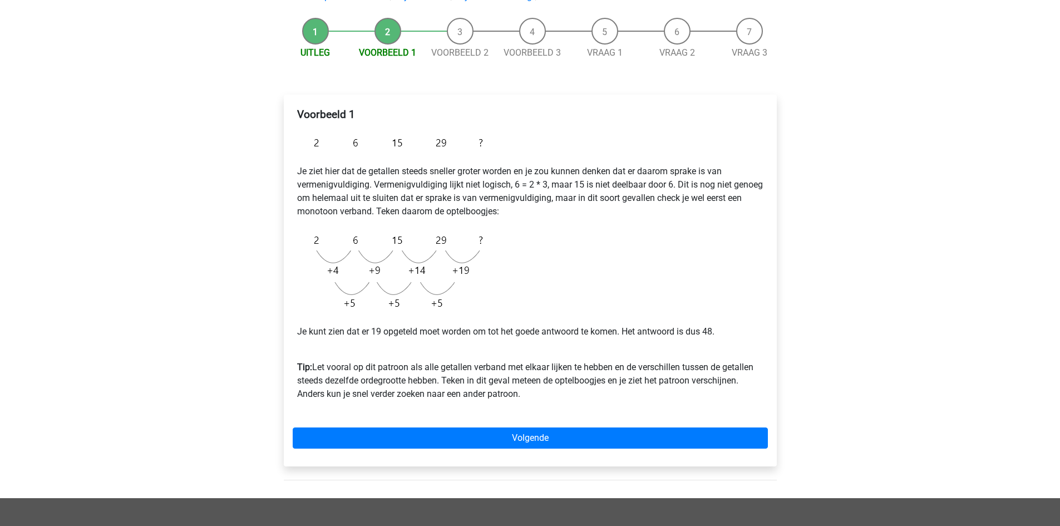
scroll to position [111, 0]
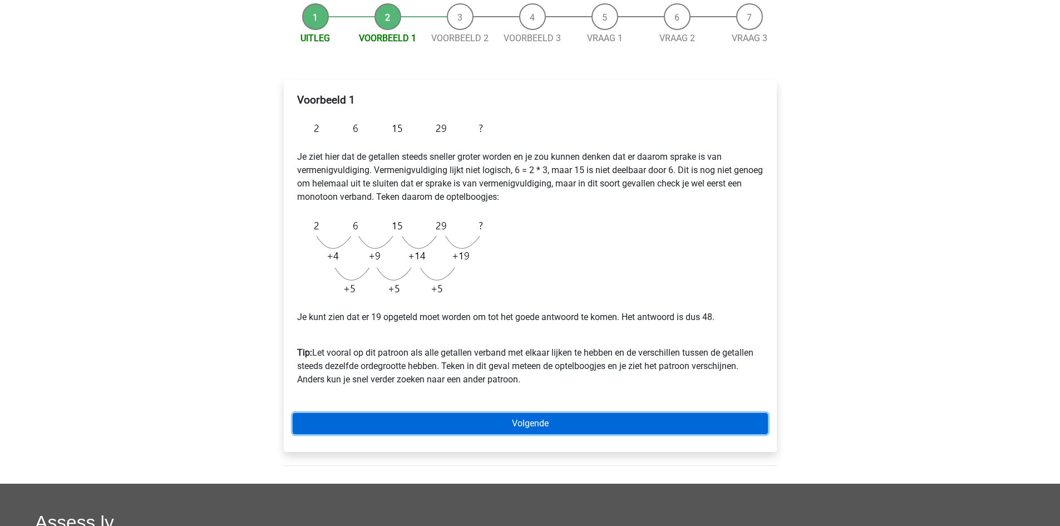
click at [472, 425] on link "Volgende" at bounding box center [530, 423] width 475 height 21
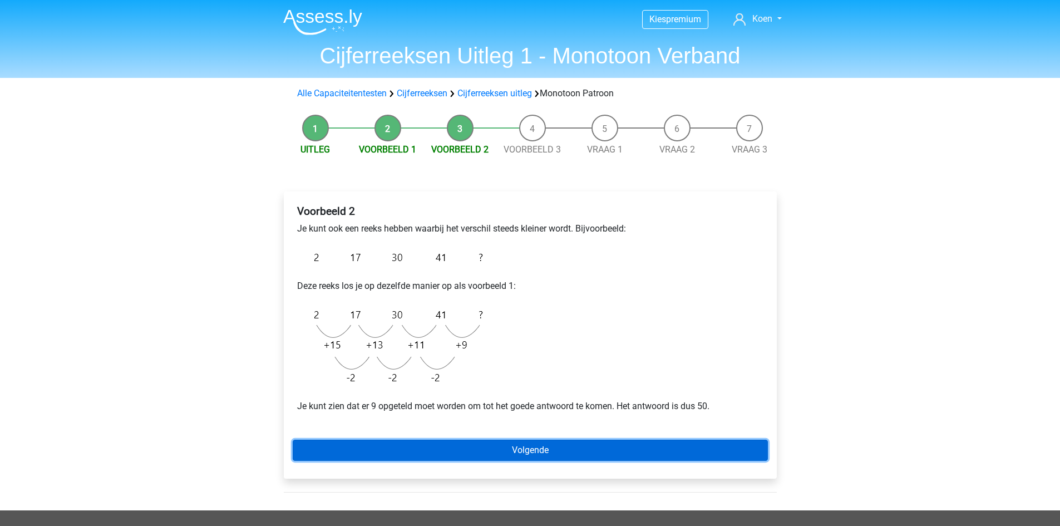
click at [502, 443] on link "Volgende" at bounding box center [530, 450] width 475 height 21
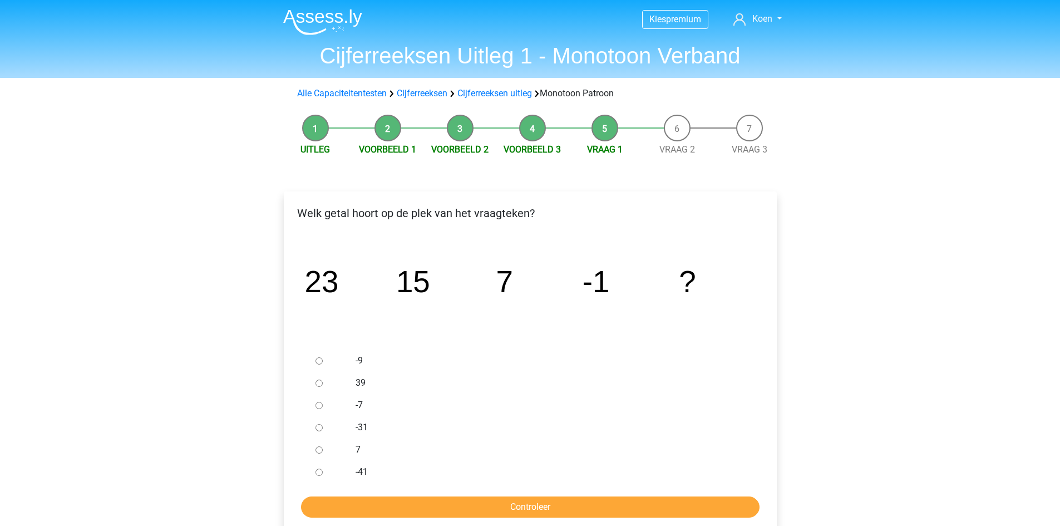
click at [317, 361] on input "-9" at bounding box center [318, 360] width 7 height 7
radio input "true"
click at [509, 506] on input "Controleer" at bounding box center [530, 506] width 458 height 21
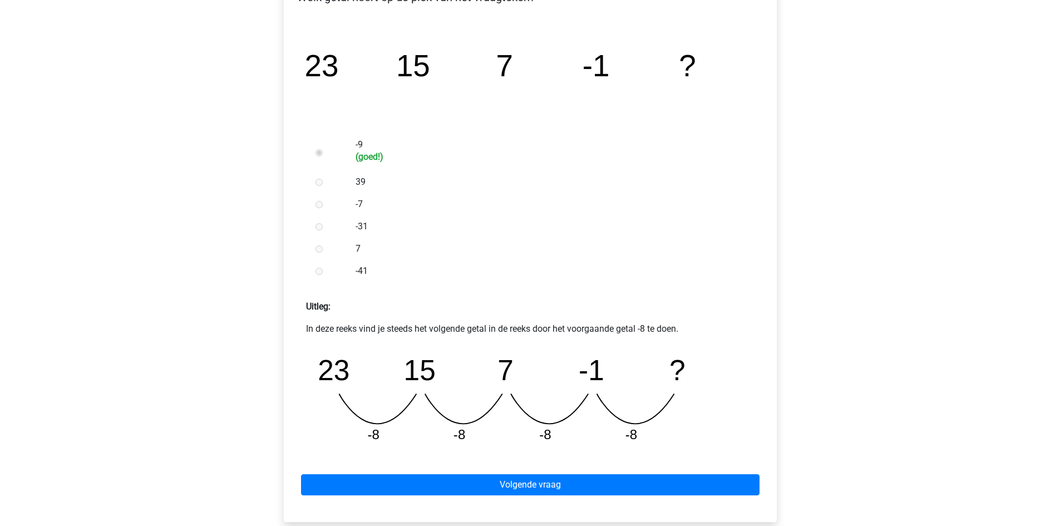
scroll to position [223, 0]
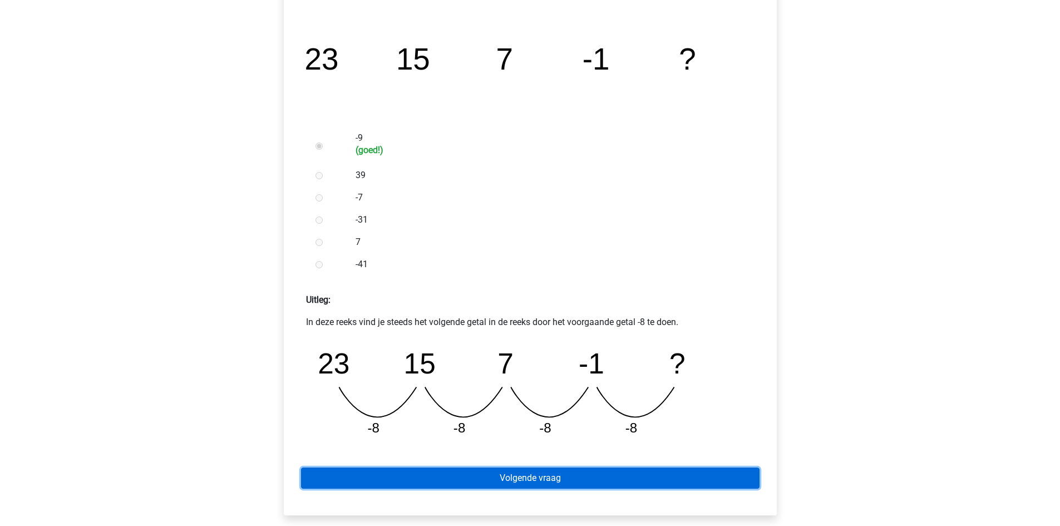
click at [519, 478] on link "Volgende vraag" at bounding box center [530, 477] width 458 height 21
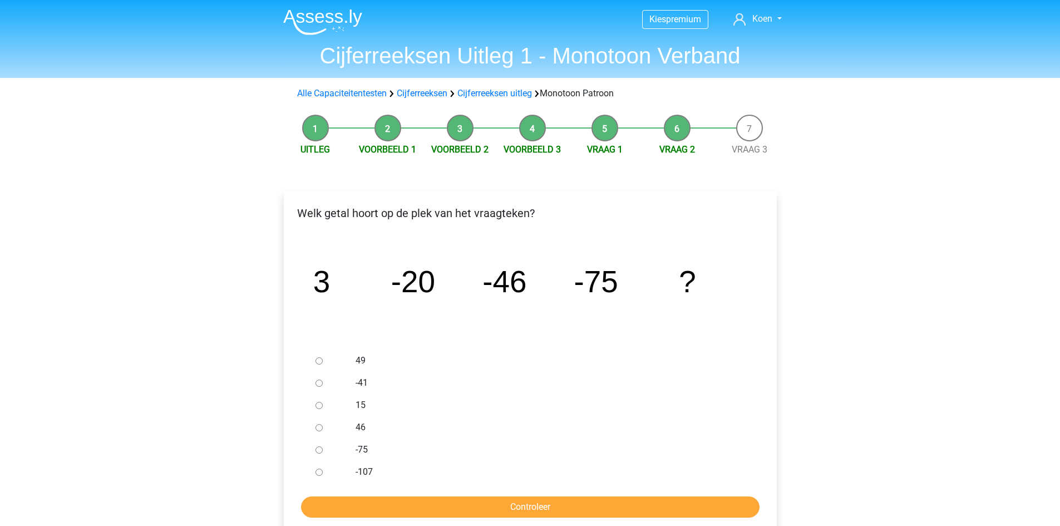
click at [319, 472] on input "-107" at bounding box center [318, 471] width 7 height 7
radio input "true"
click at [501, 513] on input "Controleer" at bounding box center [530, 506] width 458 height 21
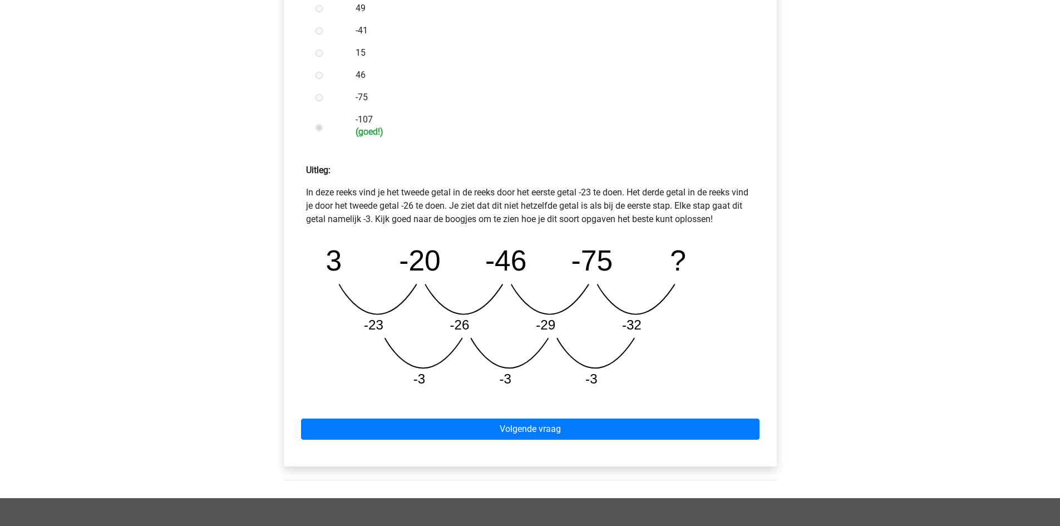
scroll to position [389, 0]
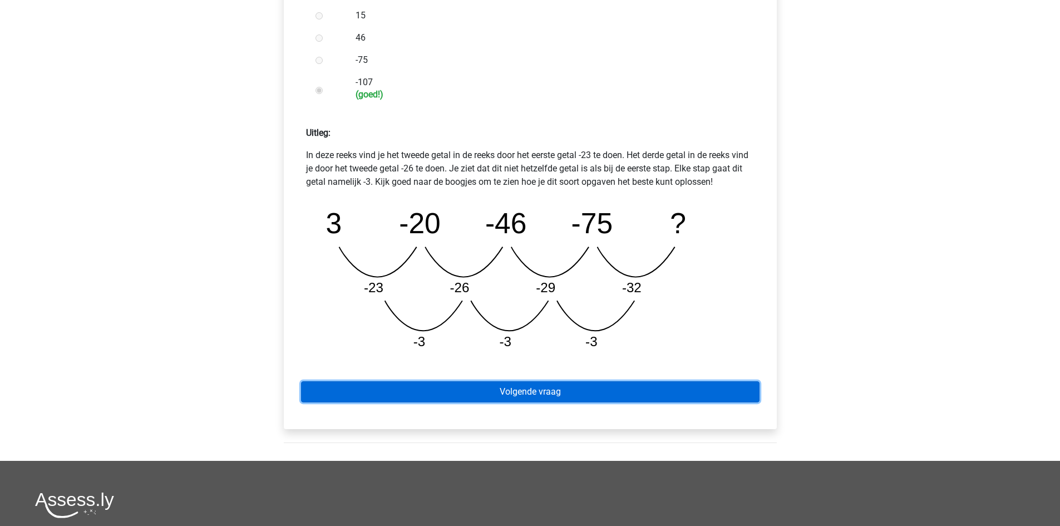
click at [515, 389] on link "Volgende vraag" at bounding box center [530, 391] width 458 height 21
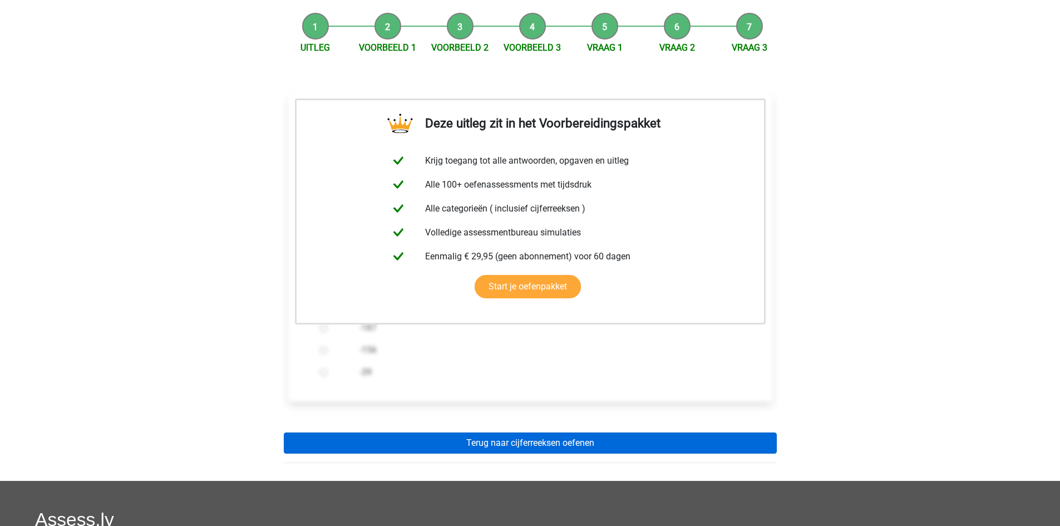
scroll to position [111, 0]
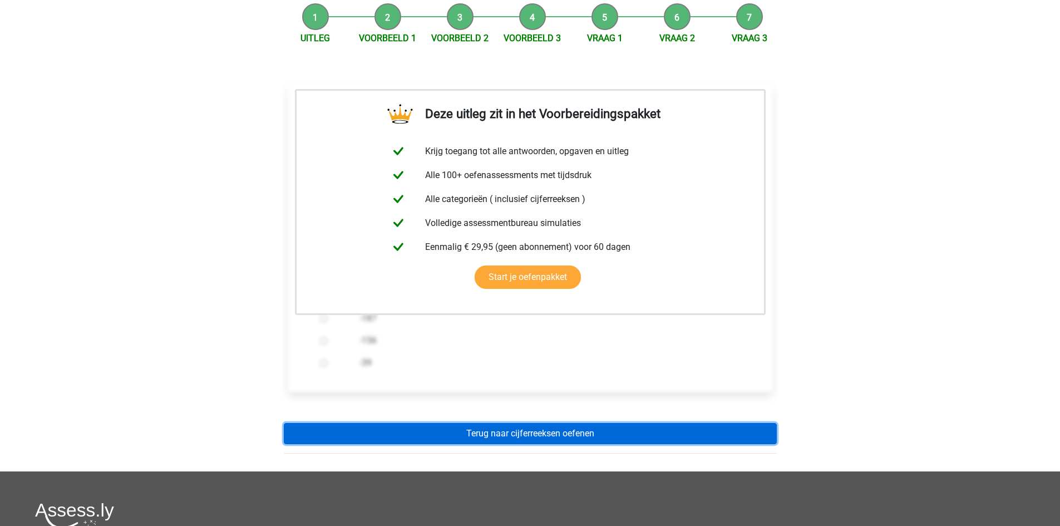
click at [546, 437] on link "Terug naar cijferreeksen oefenen" at bounding box center [530, 433] width 493 height 21
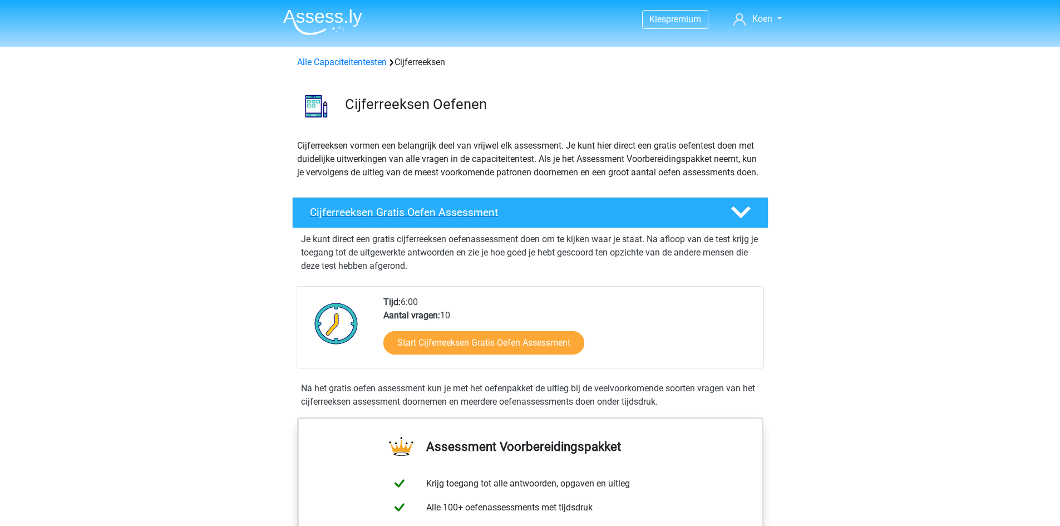
click at [747, 222] on icon at bounding box center [740, 212] width 19 height 19
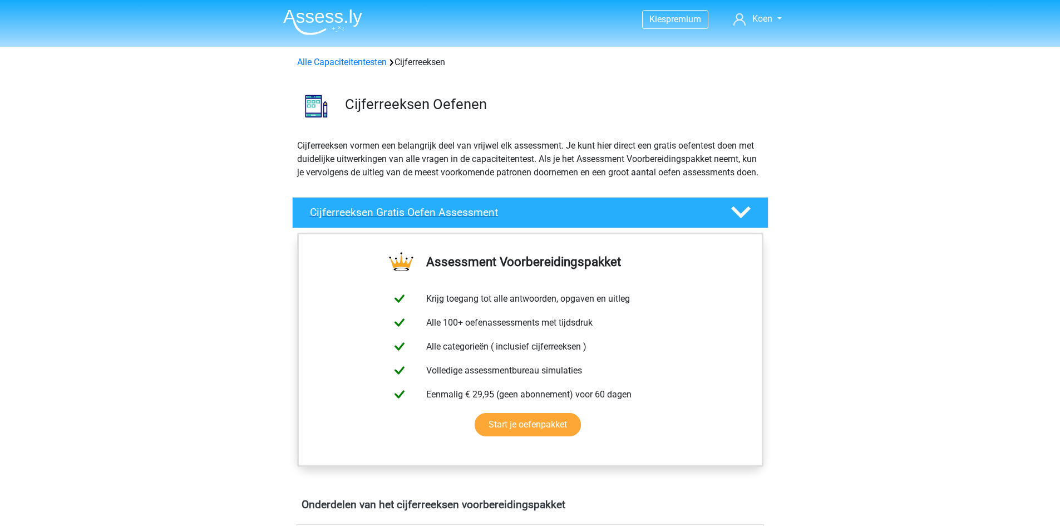
click at [747, 222] on icon at bounding box center [740, 212] width 19 height 19
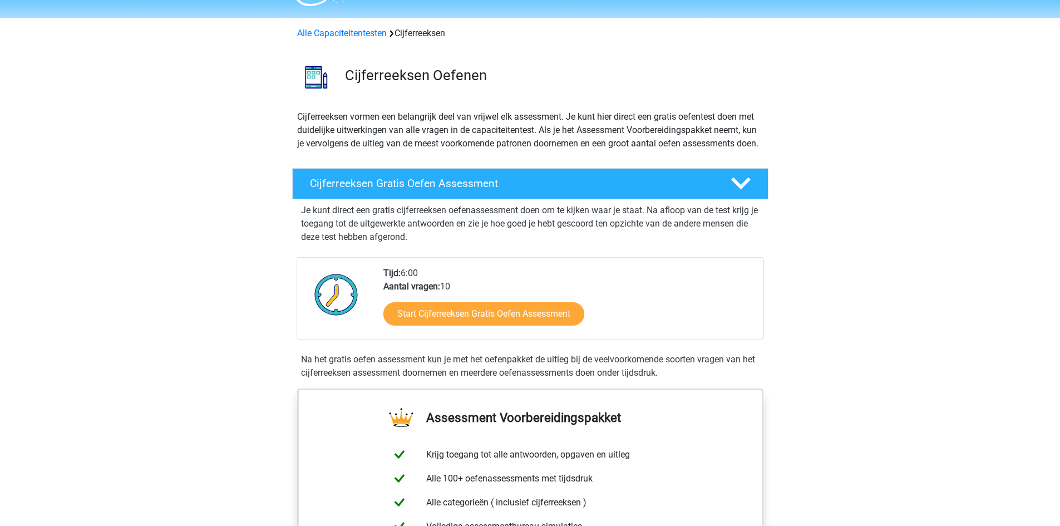
scroll to position [56, 0]
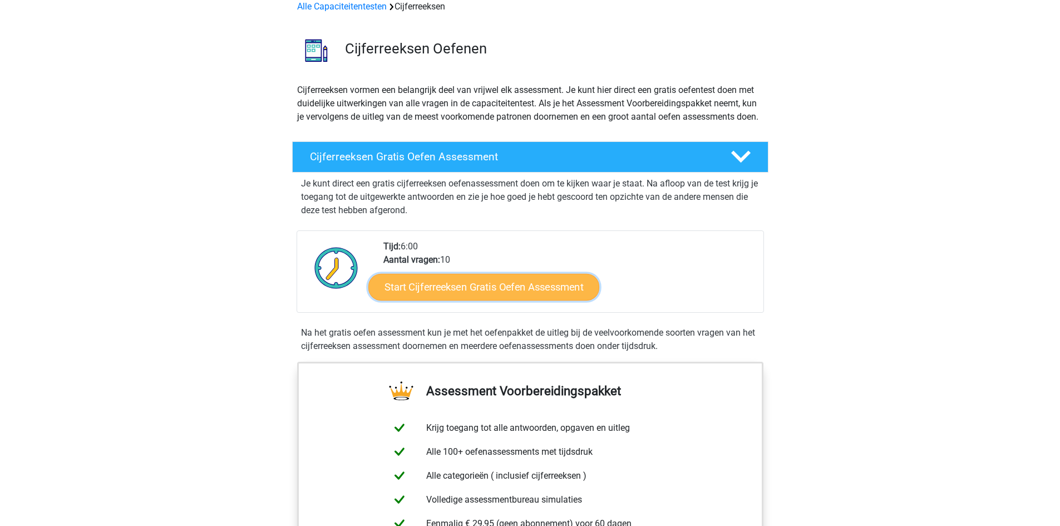
click at [438, 299] on link "Start Cijferreeksen Gratis Oefen Assessment" at bounding box center [483, 286] width 231 height 27
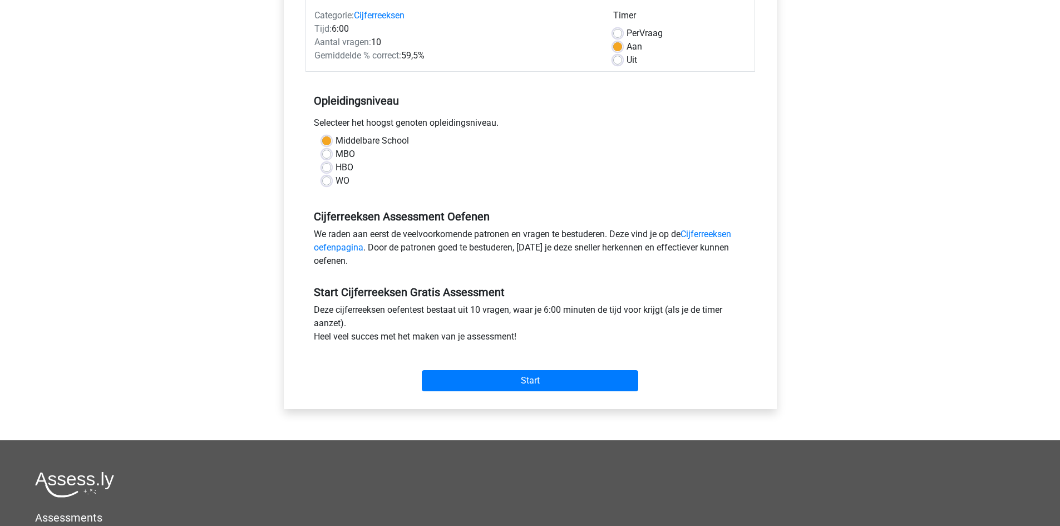
scroll to position [167, 0]
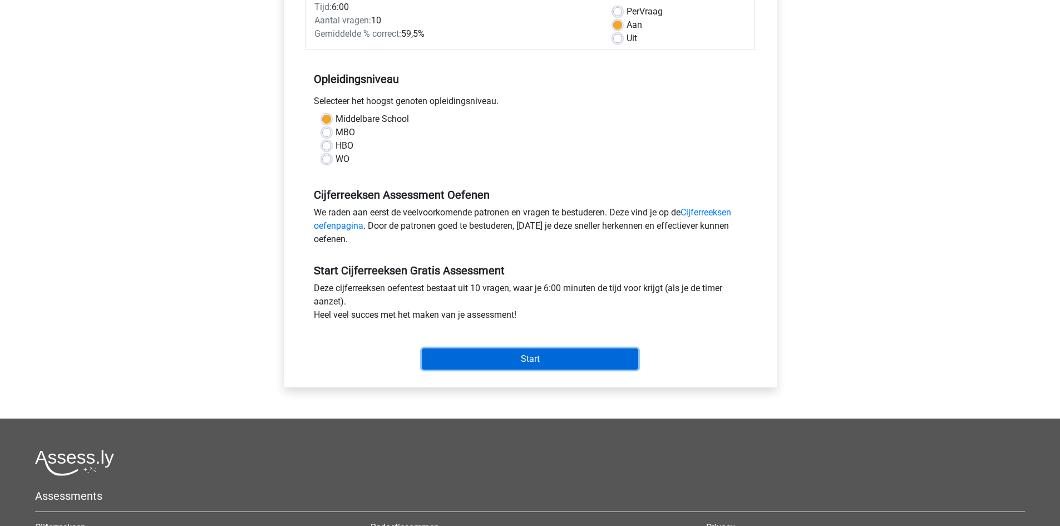
click at [521, 358] on input "Start" at bounding box center [530, 358] width 216 height 21
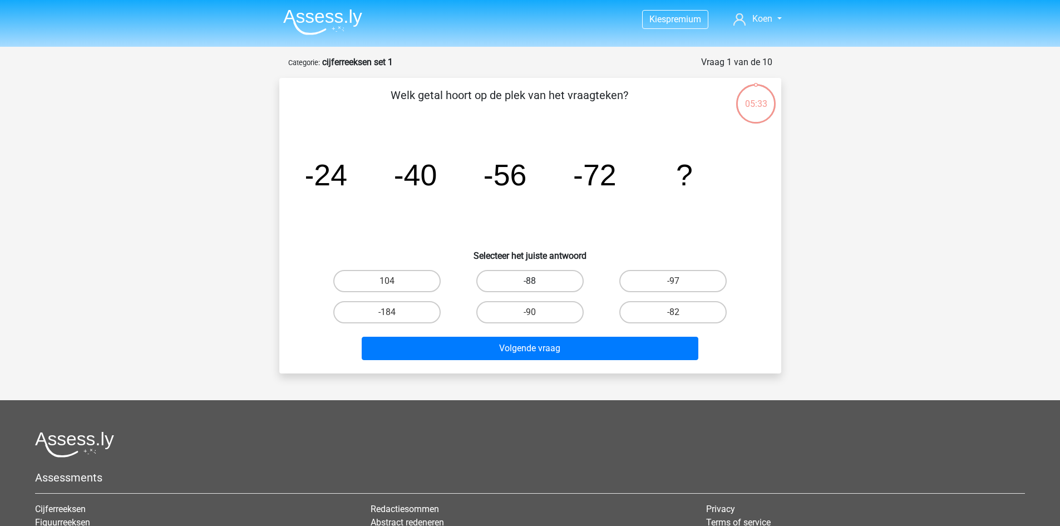
click at [535, 278] on label "-88" at bounding box center [529, 281] width 107 height 22
click at [535, 281] on input "-88" at bounding box center [533, 284] width 7 height 7
radio input "true"
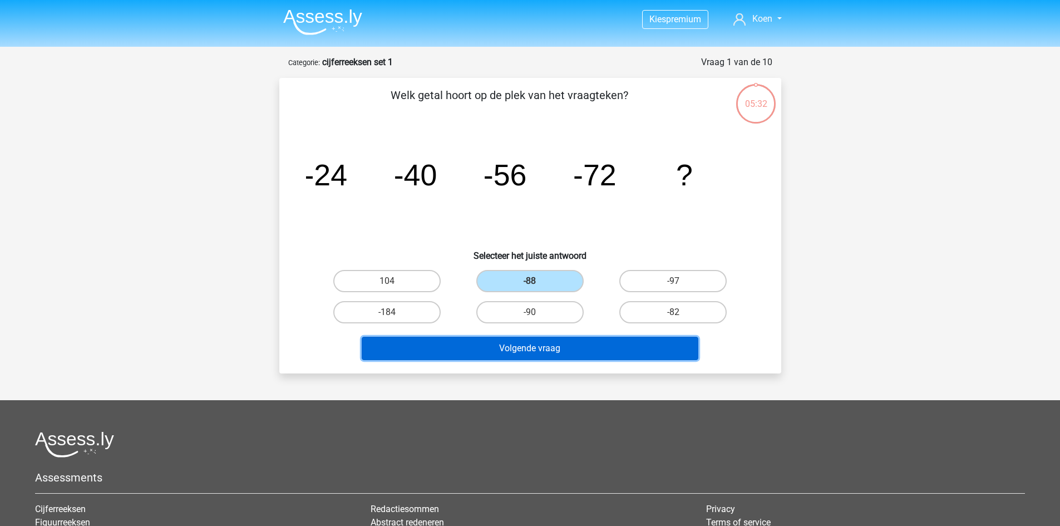
click at [506, 349] on button "Volgende vraag" at bounding box center [530, 348] width 337 height 23
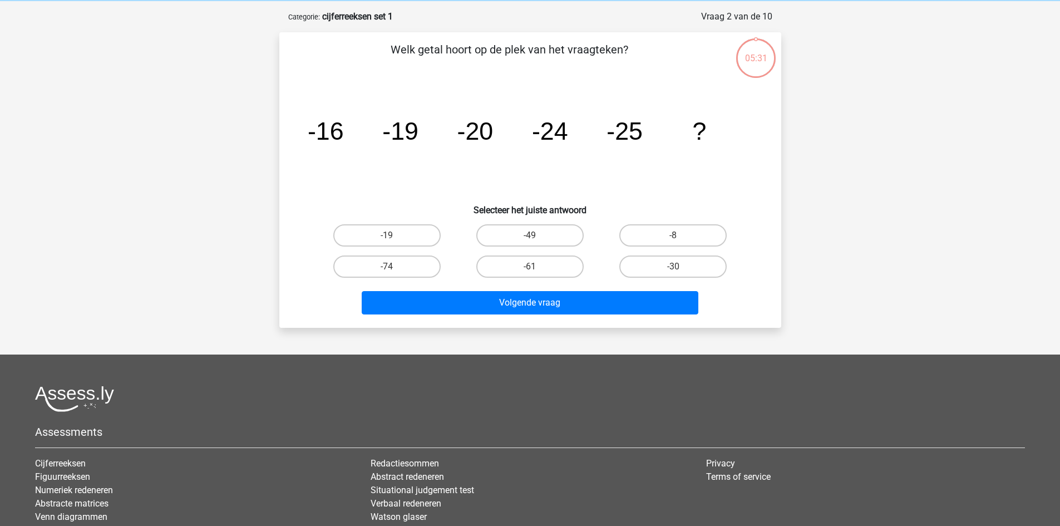
scroll to position [56, 0]
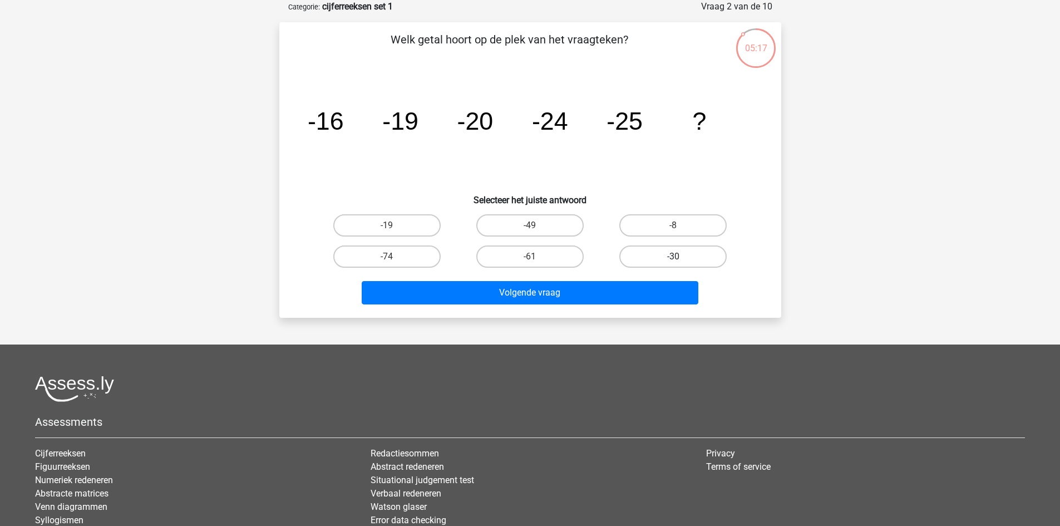
click at [665, 248] on label "-30" at bounding box center [672, 256] width 107 height 22
click at [673, 256] on input "-30" at bounding box center [676, 259] width 7 height 7
radio input "true"
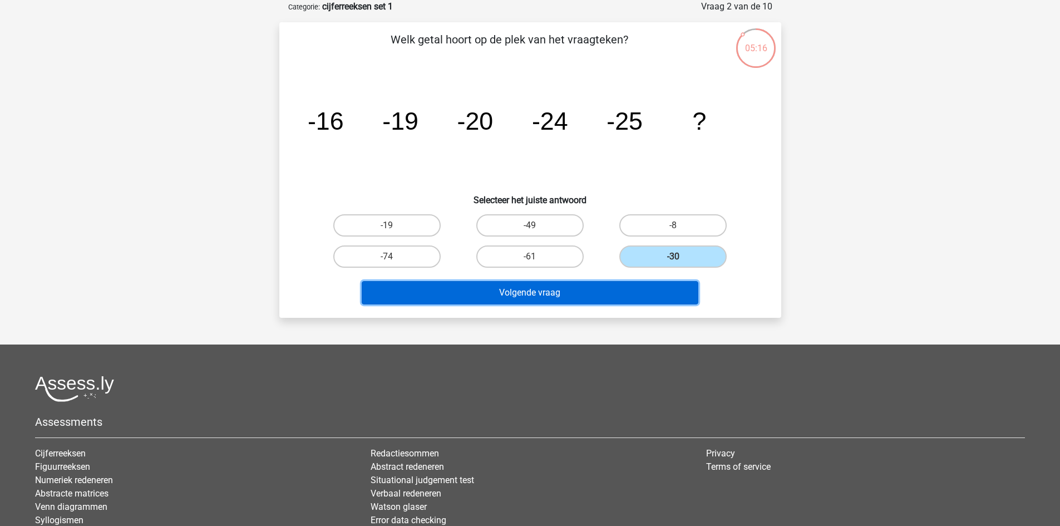
click at [512, 283] on button "Volgende vraag" at bounding box center [530, 292] width 337 height 23
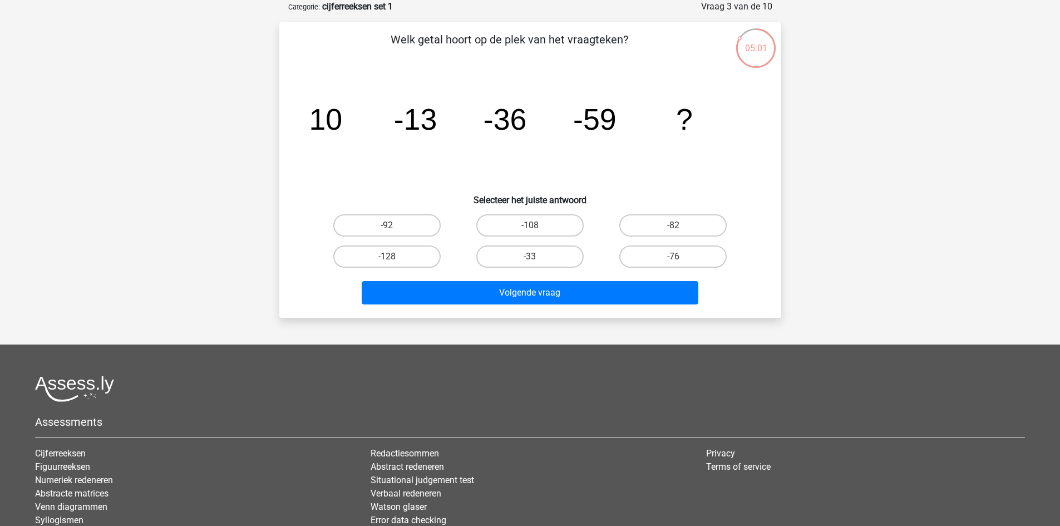
click at [678, 230] on input "-82" at bounding box center [676, 228] width 7 height 7
radio input "true"
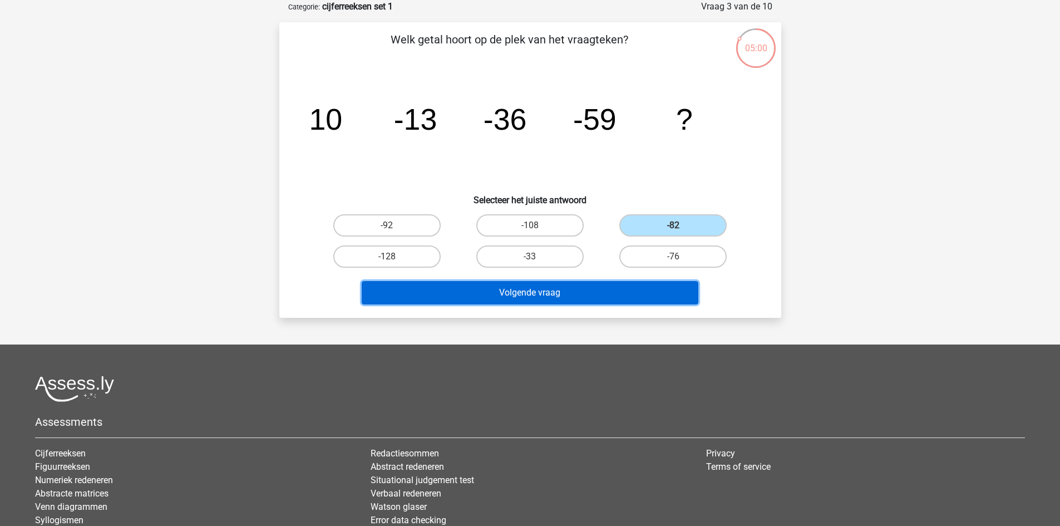
click at [534, 288] on button "Volgende vraag" at bounding box center [530, 292] width 337 height 23
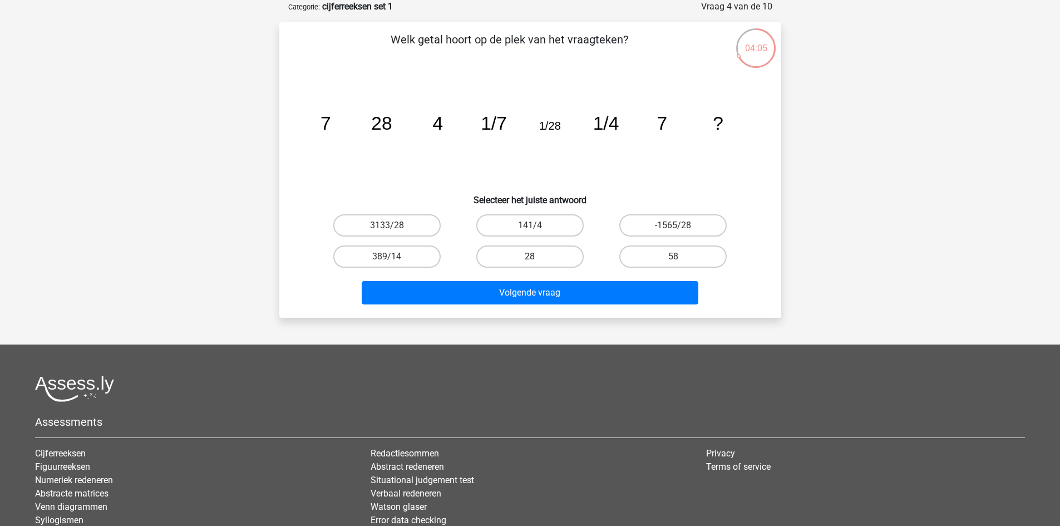
click at [525, 257] on label "28" at bounding box center [529, 256] width 107 height 22
click at [530, 257] on input "28" at bounding box center [533, 259] width 7 height 7
radio input "true"
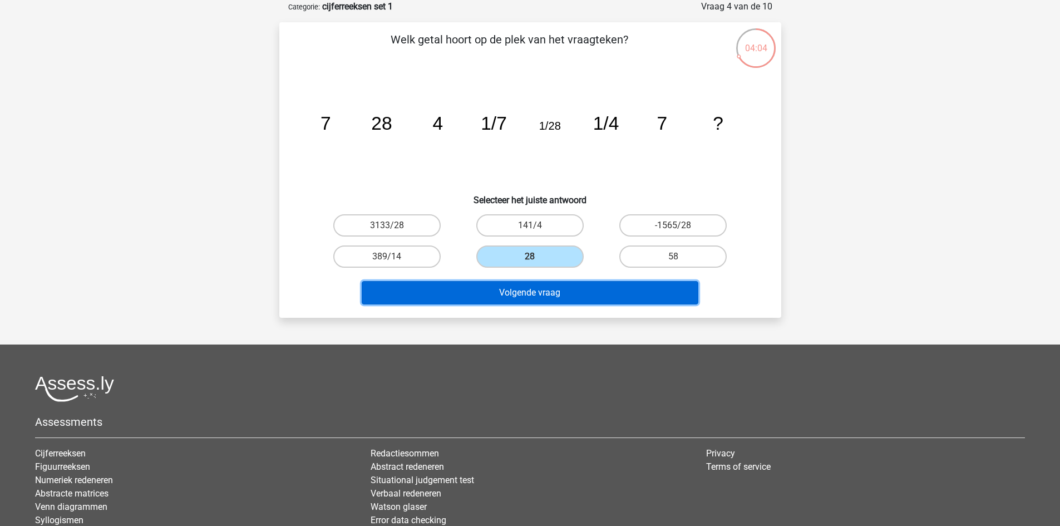
click at [517, 294] on button "Volgende vraag" at bounding box center [530, 292] width 337 height 23
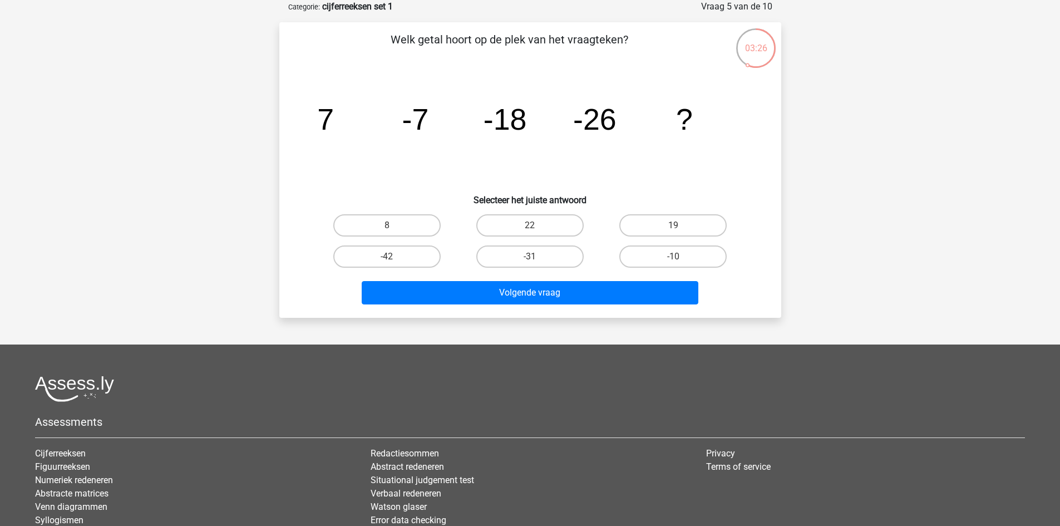
click at [533, 263] on input "-31" at bounding box center [533, 259] width 7 height 7
radio input "true"
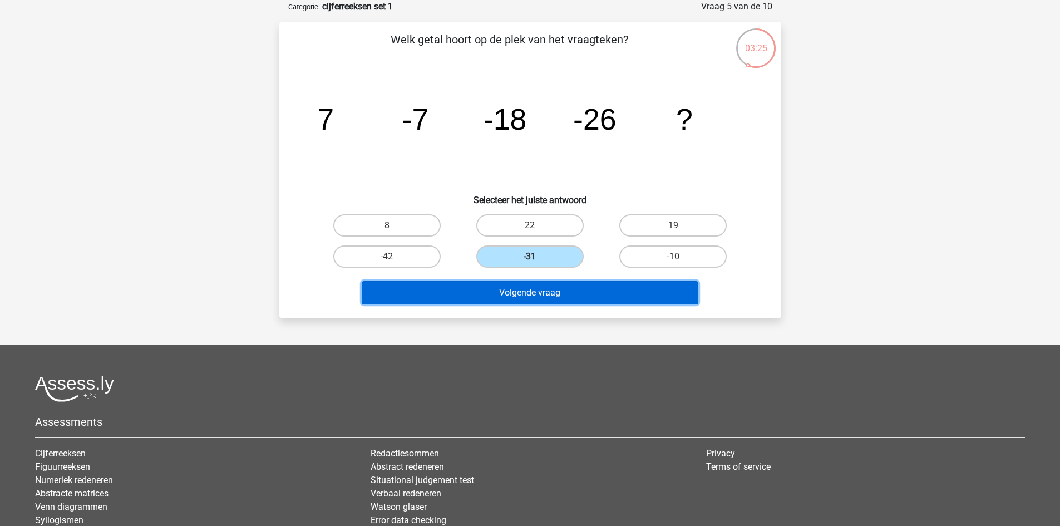
click at [519, 301] on button "Volgende vraag" at bounding box center [530, 292] width 337 height 23
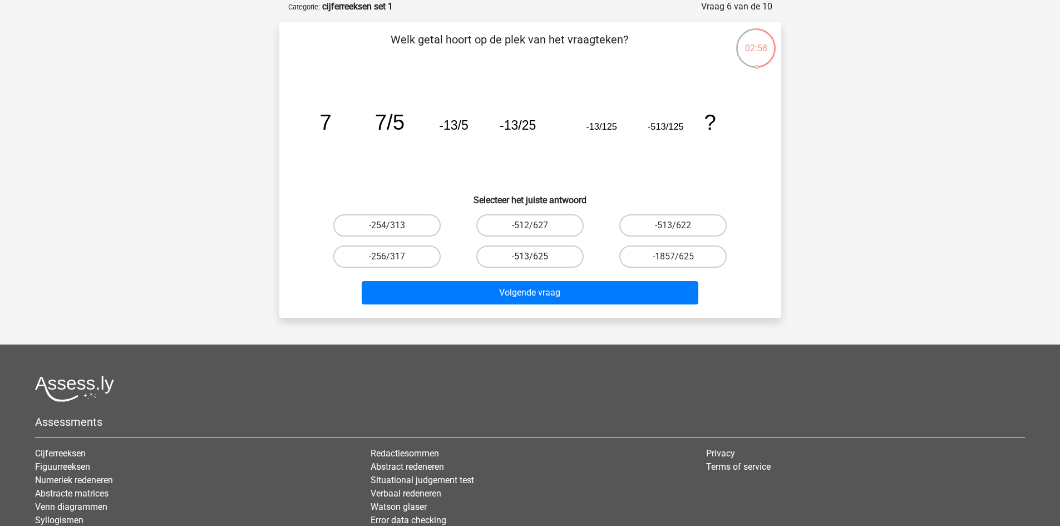
click at [521, 254] on label "-513/625" at bounding box center [529, 256] width 107 height 22
click at [530, 256] on input "-513/625" at bounding box center [533, 259] width 7 height 7
radio input "true"
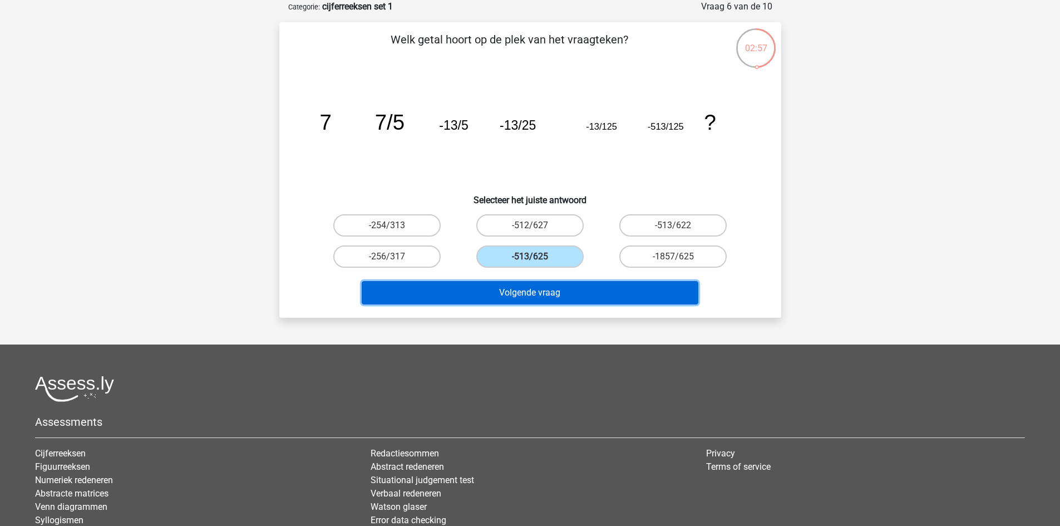
click at [517, 298] on button "Volgende vraag" at bounding box center [530, 292] width 337 height 23
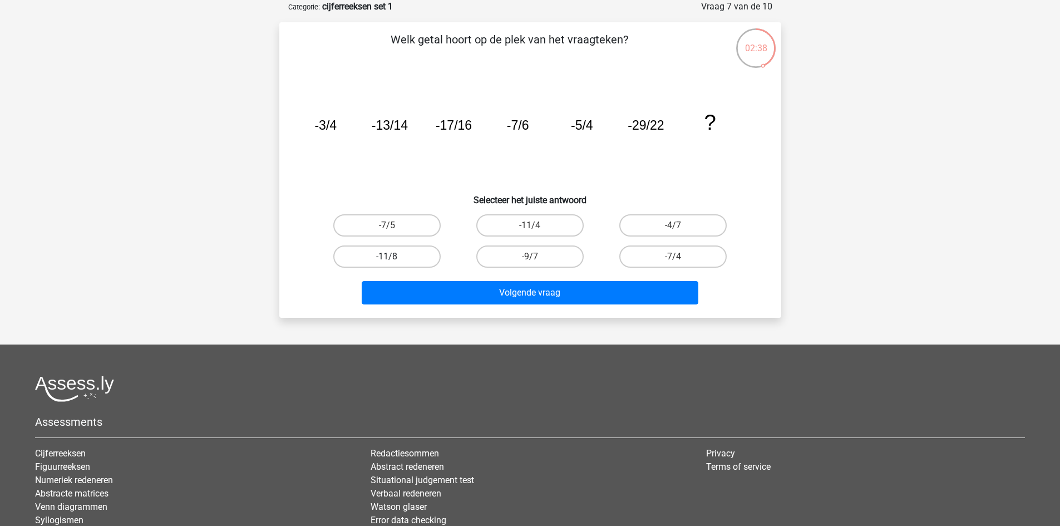
click at [391, 254] on label "-11/8" at bounding box center [386, 256] width 107 height 22
click at [391, 256] on input "-11/8" at bounding box center [390, 259] width 7 height 7
radio input "true"
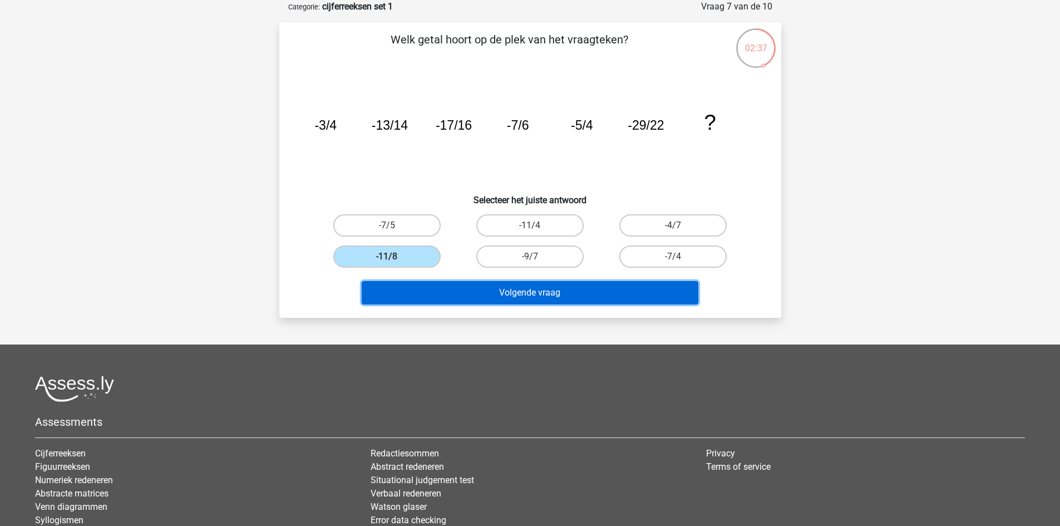
click at [481, 293] on button "Volgende vraag" at bounding box center [530, 292] width 337 height 23
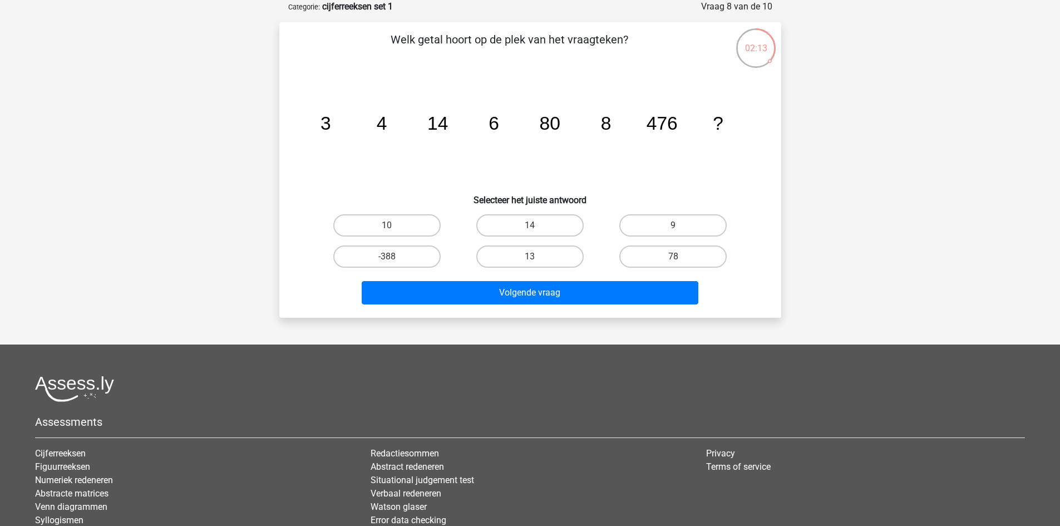
click at [391, 238] on div "10" at bounding box center [386, 225] width 143 height 31
click at [392, 229] on input "10" at bounding box center [390, 228] width 7 height 7
radio input "true"
click at [507, 305] on div "Volgende vraag" at bounding box center [530, 295] width 430 height 28
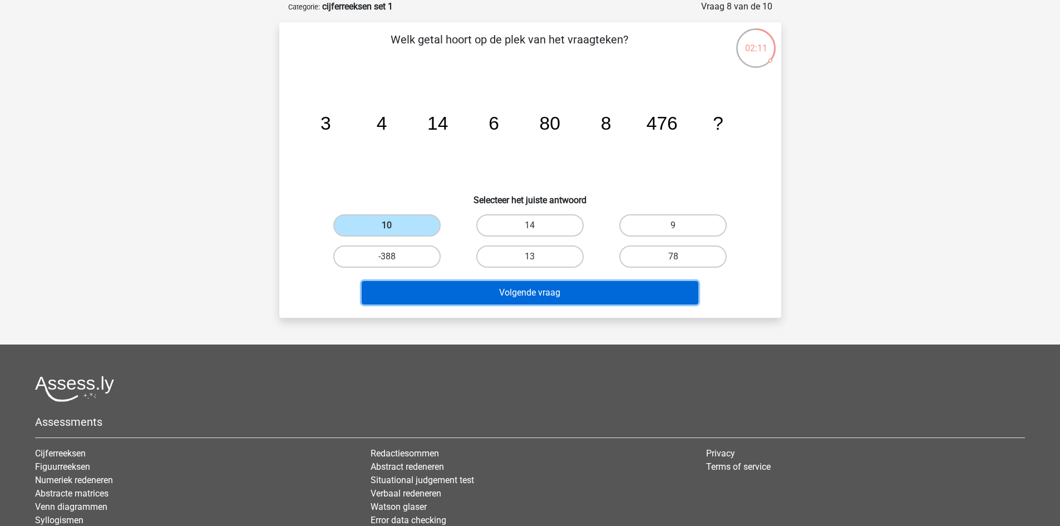
click at [509, 292] on button "Volgende vraag" at bounding box center [530, 292] width 337 height 23
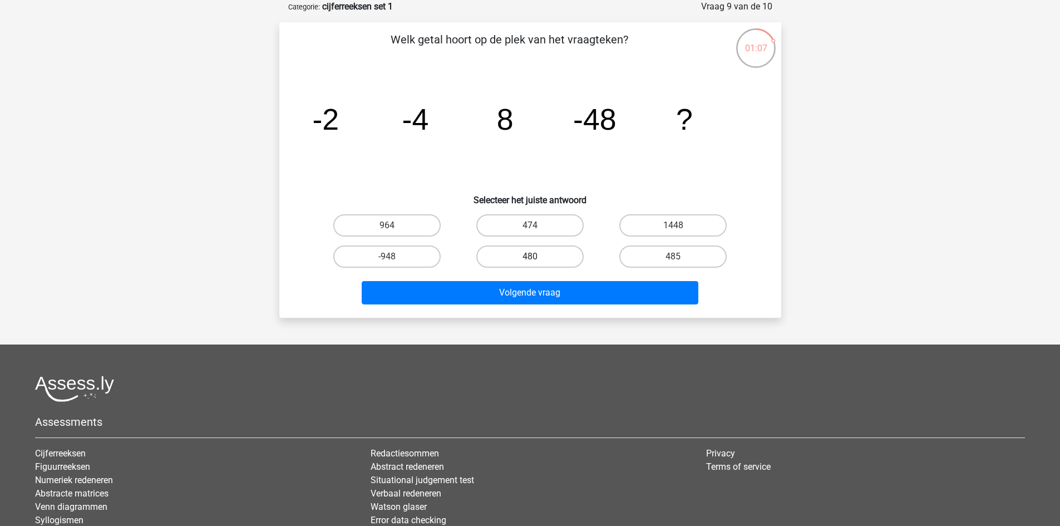
click at [531, 252] on label "480" at bounding box center [529, 256] width 107 height 22
click at [531, 256] on input "480" at bounding box center [533, 259] width 7 height 7
radio input "true"
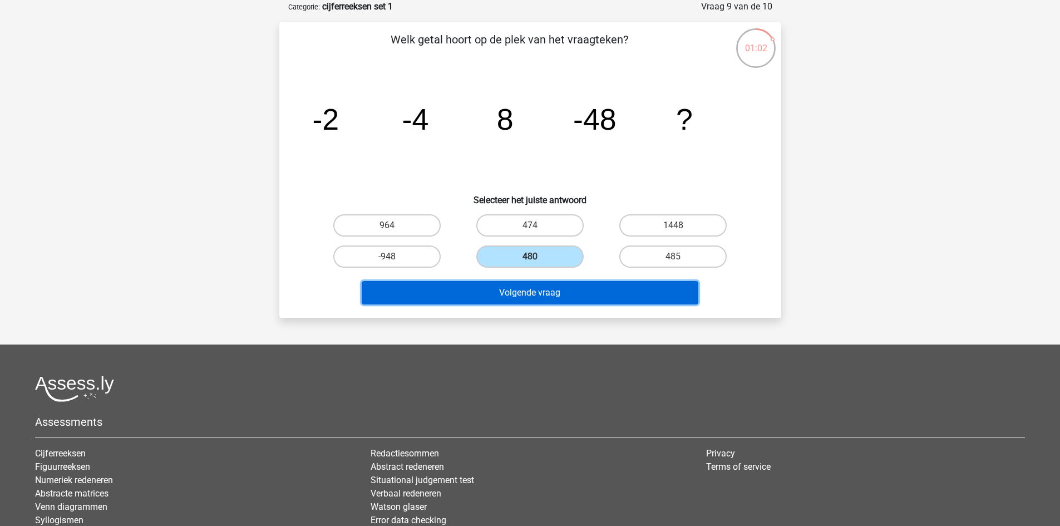
click at [512, 291] on button "Volgende vraag" at bounding box center [530, 292] width 337 height 23
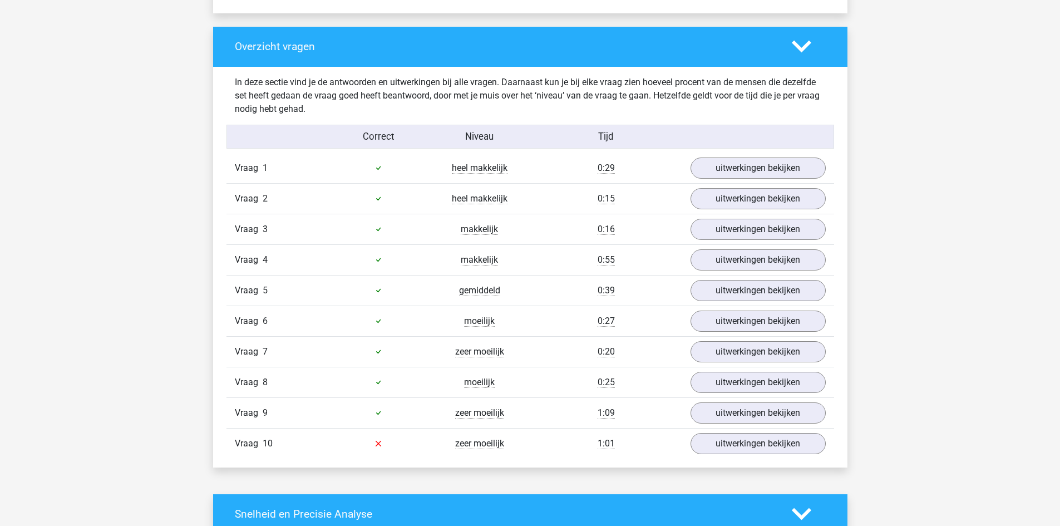
scroll to position [835, 0]
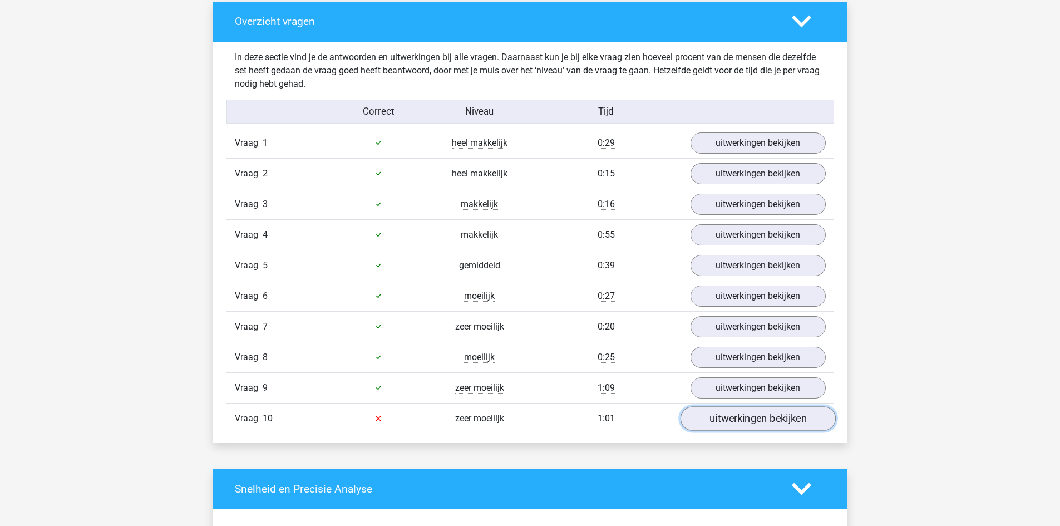
click at [733, 423] on link "uitwerkingen bekijken" at bounding box center [757, 418] width 155 height 24
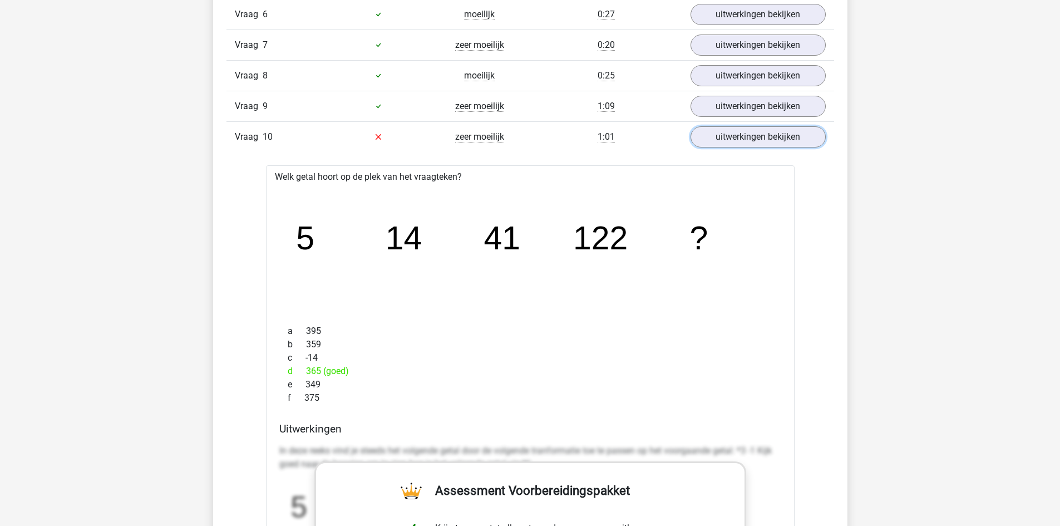
scroll to position [1057, 0]
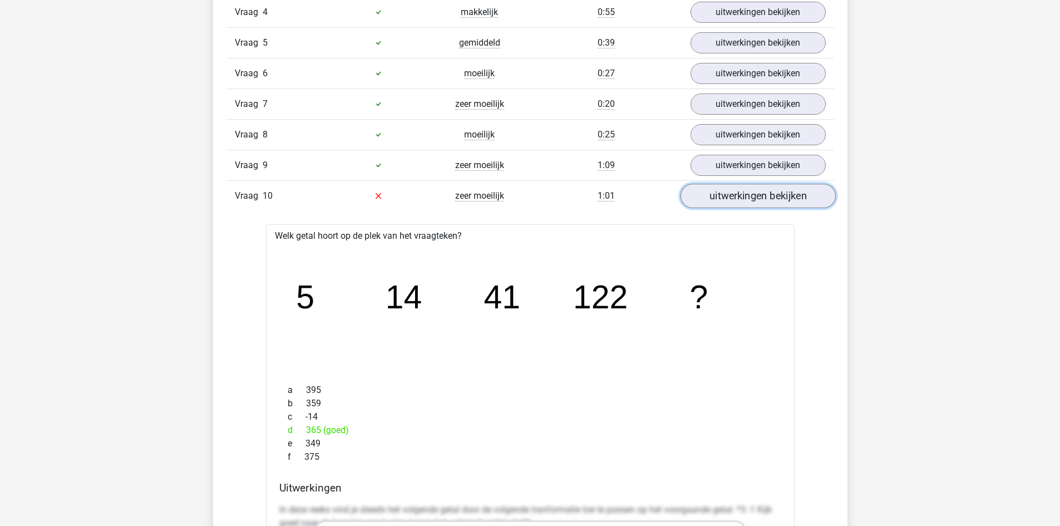
click at [753, 200] on link "uitwerkingen bekijken" at bounding box center [757, 196] width 155 height 24
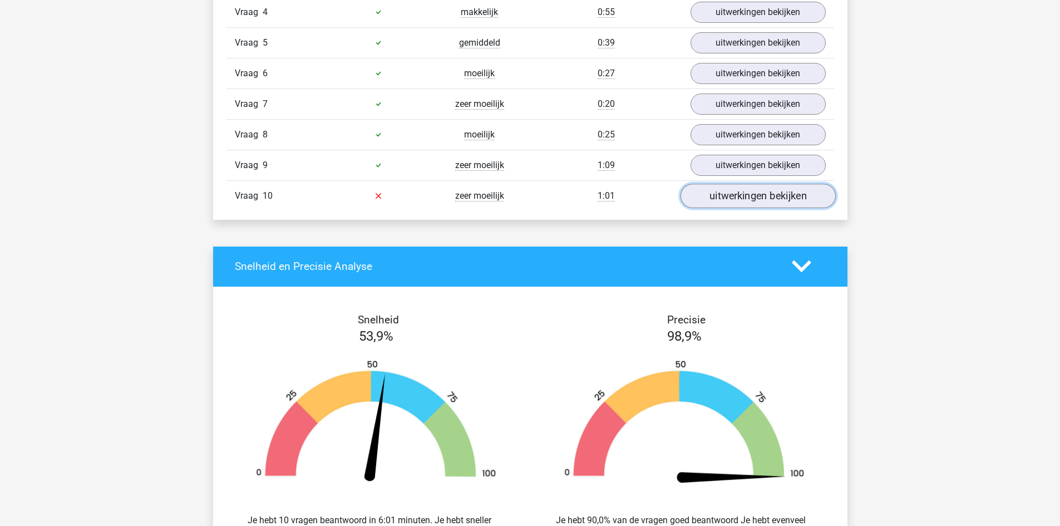
click at [753, 200] on link "uitwerkingen bekijken" at bounding box center [757, 196] width 155 height 24
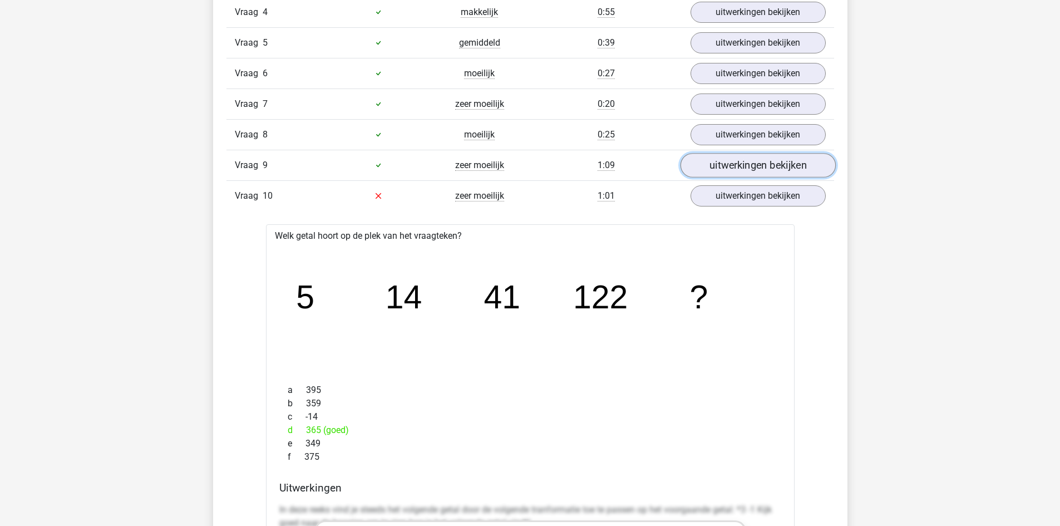
click at [732, 162] on link "uitwerkingen bekijken" at bounding box center [757, 165] width 155 height 24
